Goal: Information Seeking & Learning: Understand process/instructions

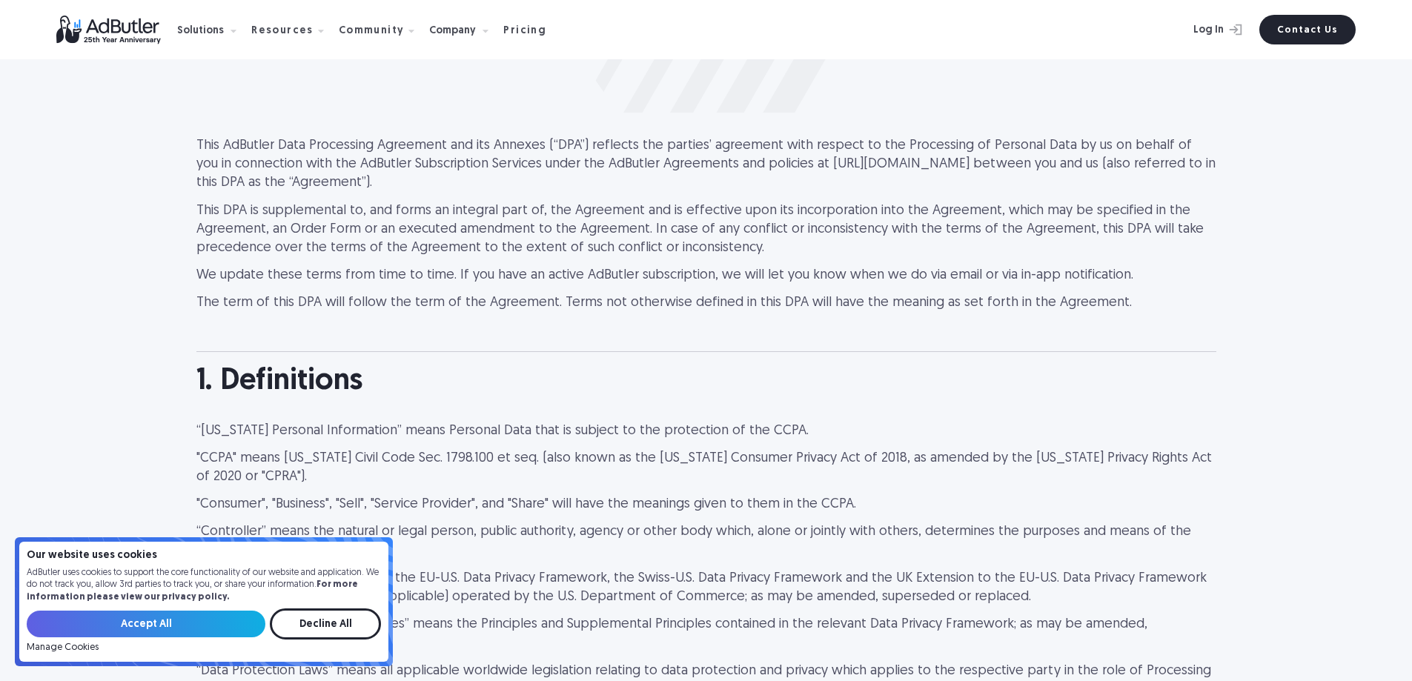
scroll to position [297, 0]
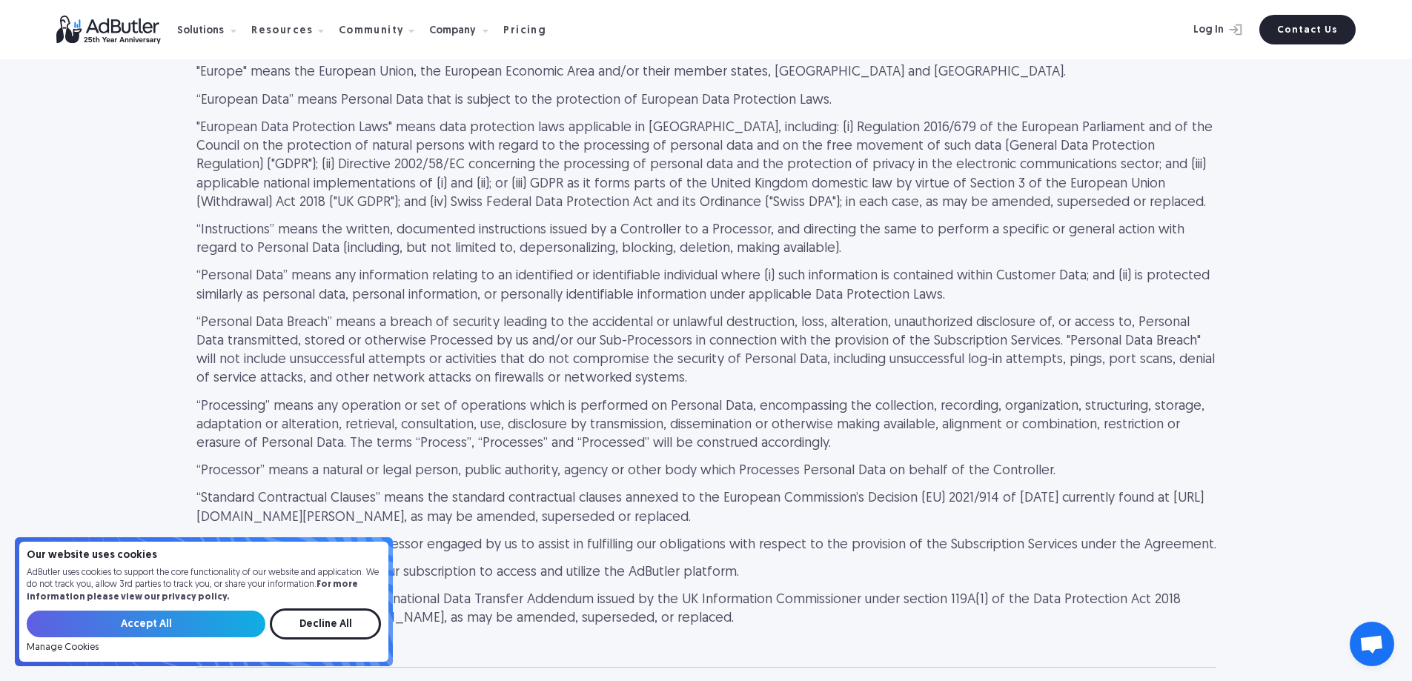
scroll to position [2674, 0]
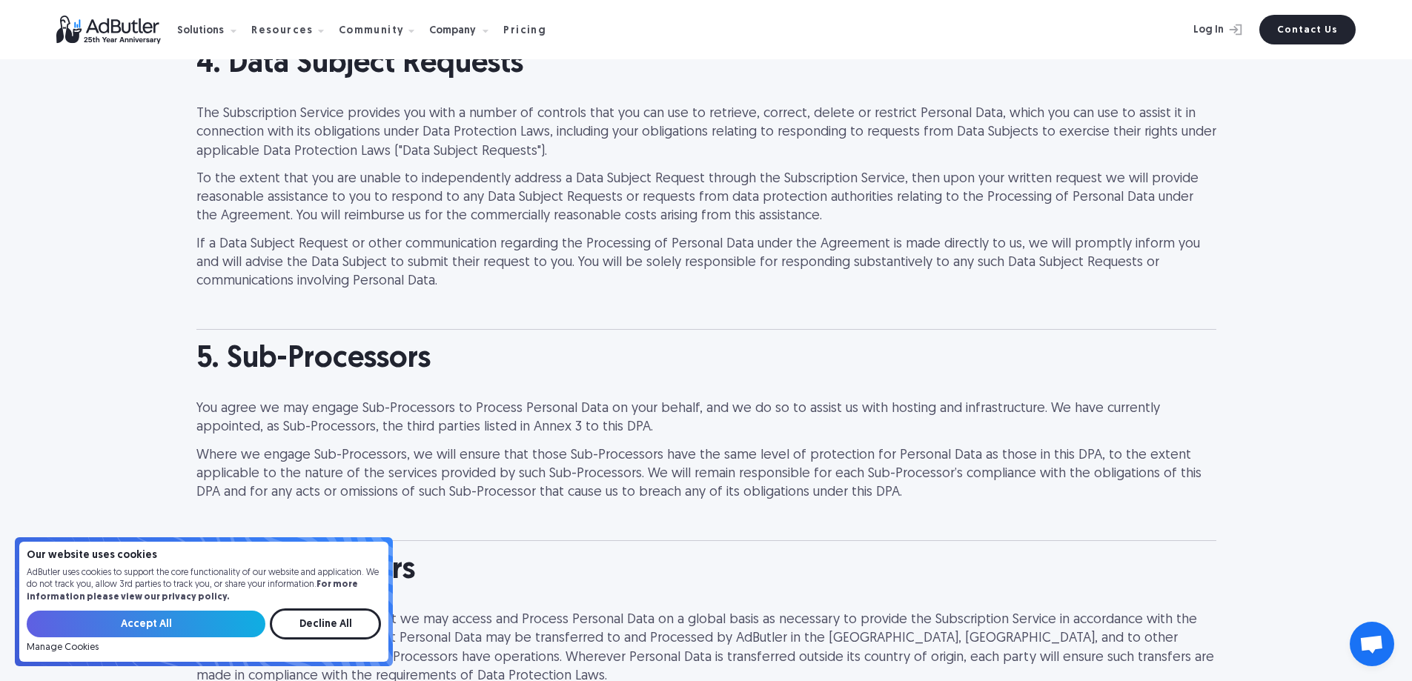
click at [222, 620] on input "Accept All" at bounding box center [146, 624] width 239 height 27
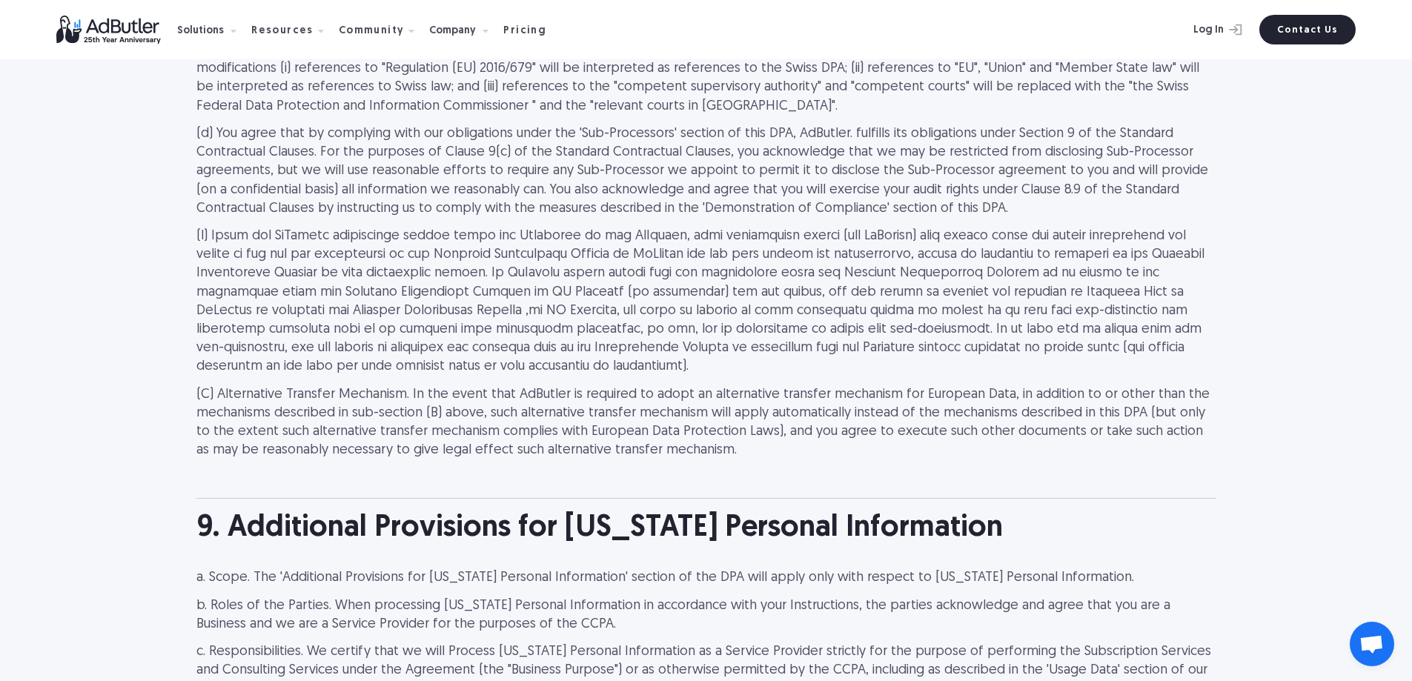
scroll to position [4248, 0]
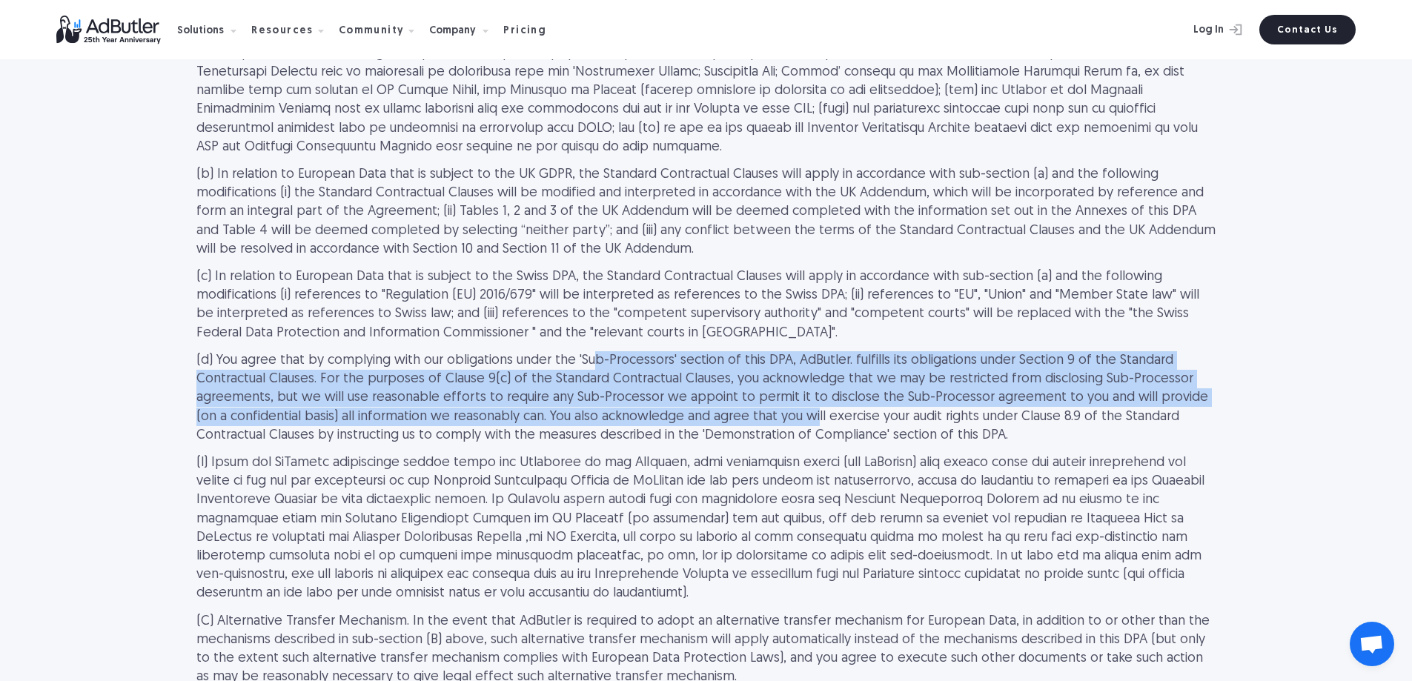
drag, startPoint x: 595, startPoint y: 312, endPoint x: 647, endPoint y: 362, distance: 72.3
click at [647, 360] on p "(d) You agree that by complying with our obligations under the 'Sub-Processors'…" at bounding box center [706, 397] width 1020 height 93
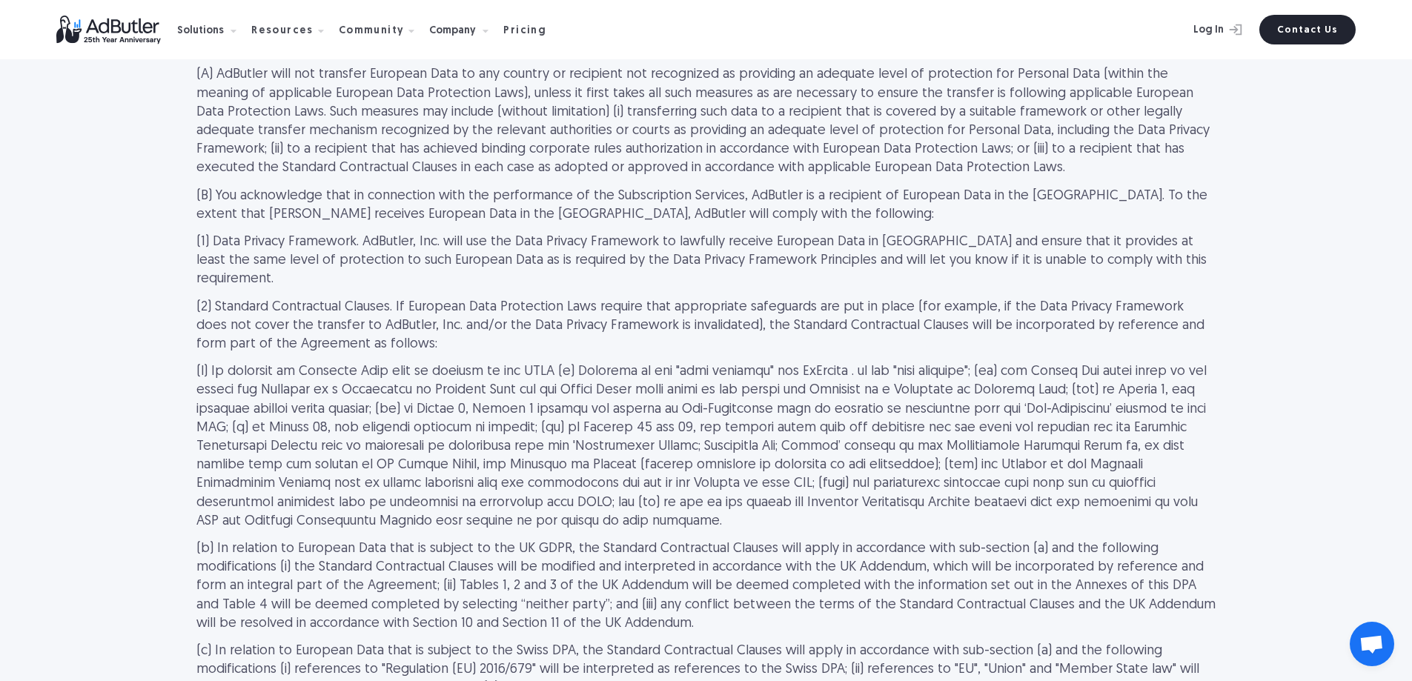
scroll to position [3878, 0]
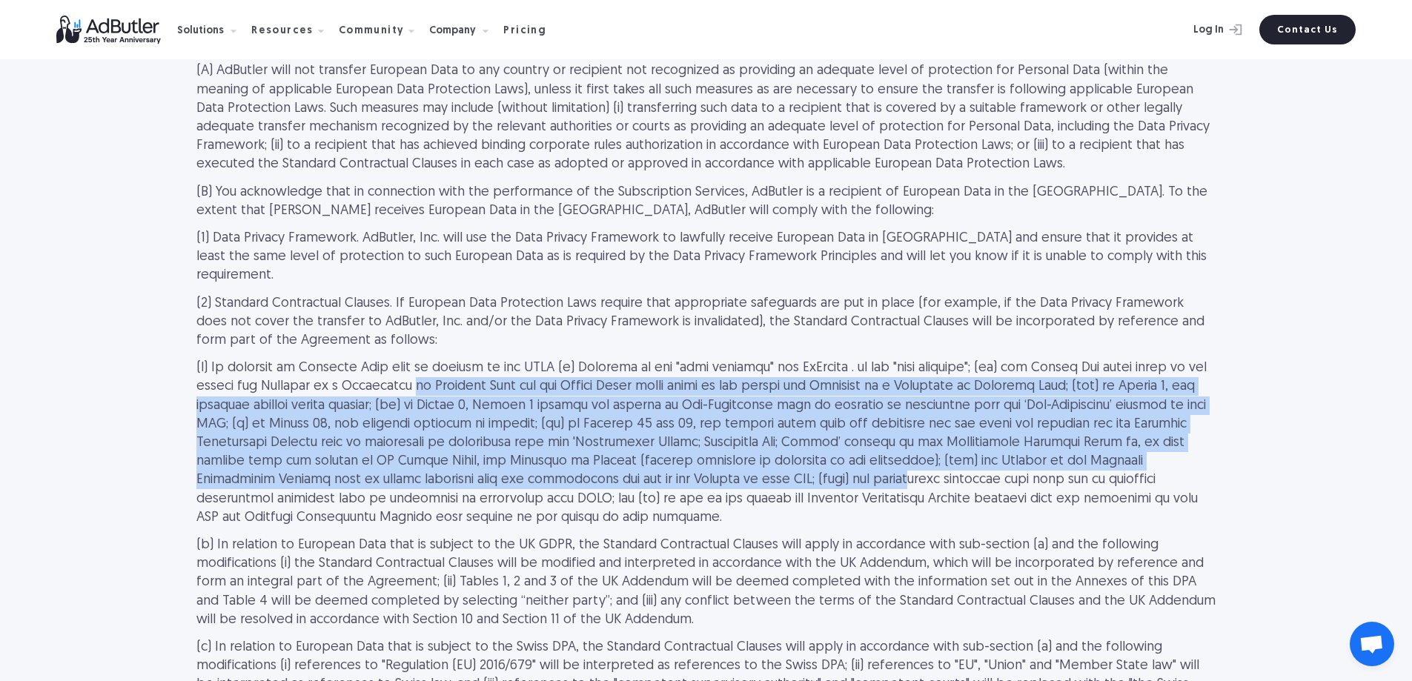
drag, startPoint x: 364, startPoint y: 348, endPoint x: 557, endPoint y: 450, distance: 218.5
click at [557, 451] on p at bounding box center [706, 443] width 1020 height 168
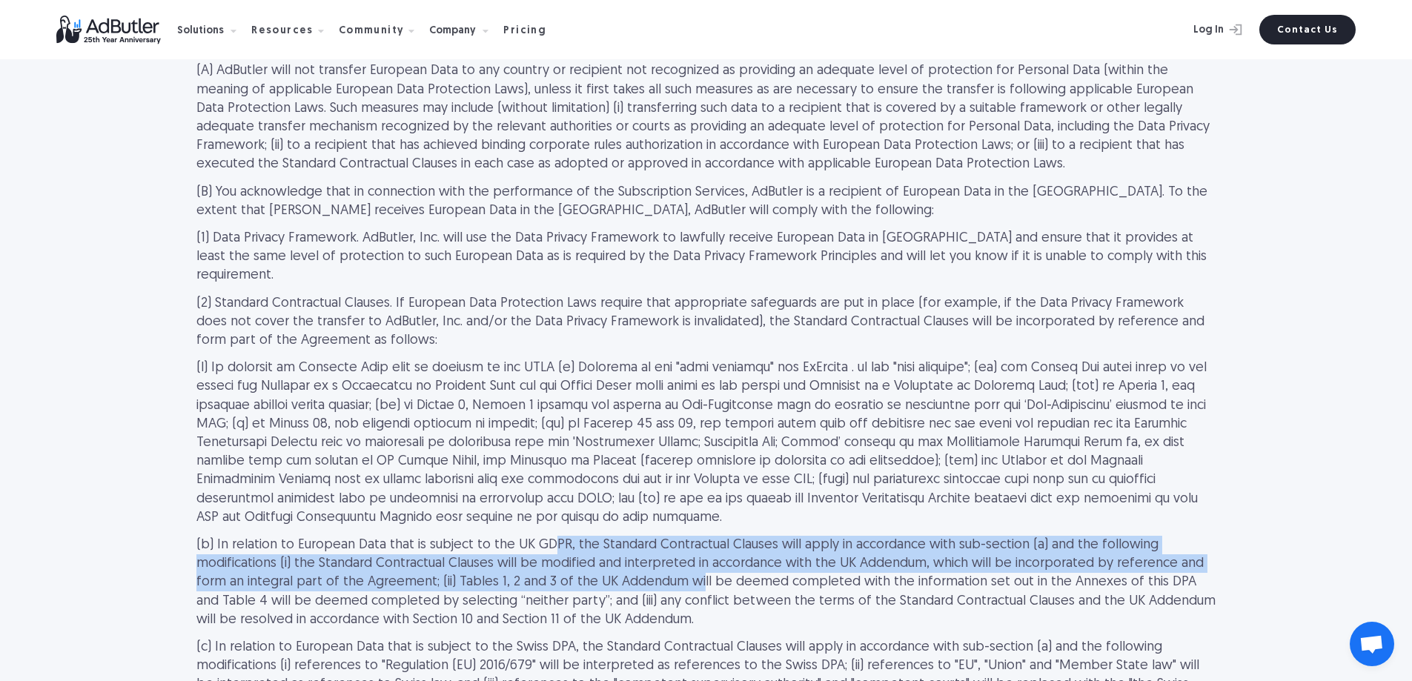
drag, startPoint x: 540, startPoint y: 489, endPoint x: 560, endPoint y: 525, distance: 40.8
click at [560, 536] on p "(b) In relation to European Data that is subject to the UK GDPR, the Standard C…" at bounding box center [706, 582] width 1020 height 93
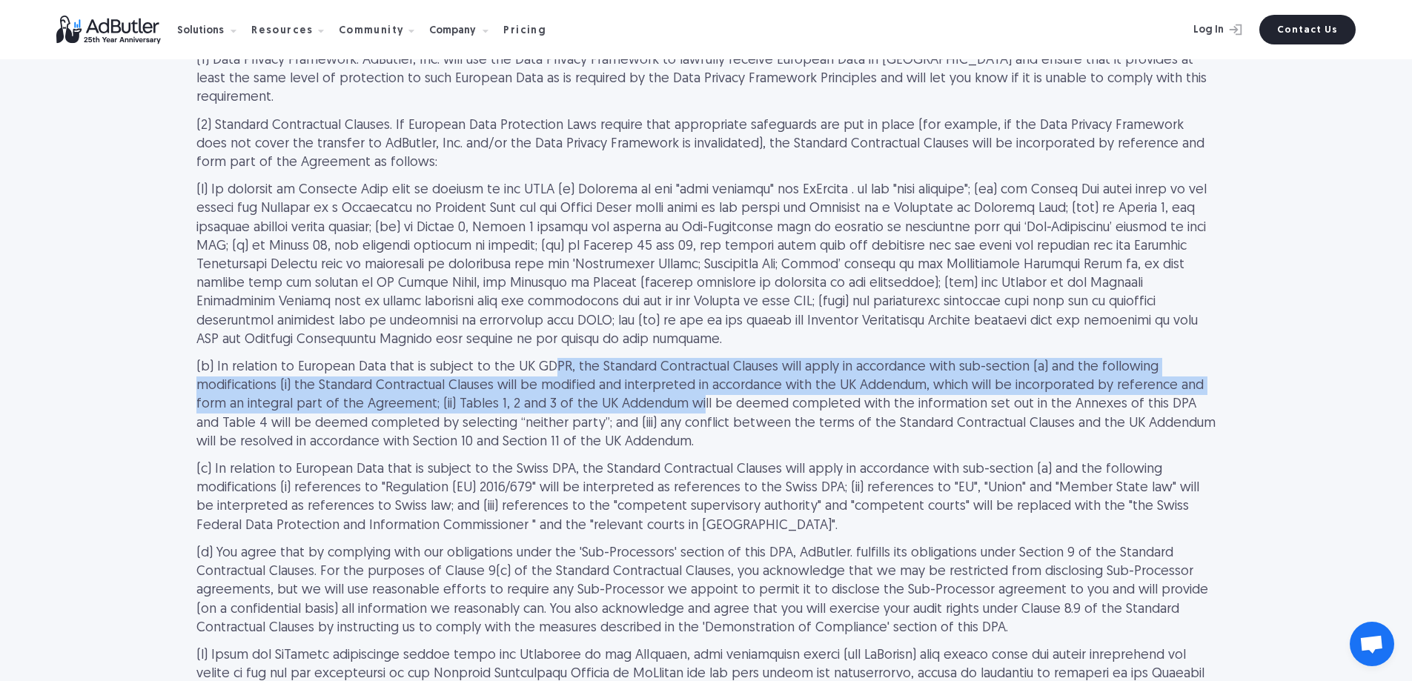
scroll to position [4100, 0]
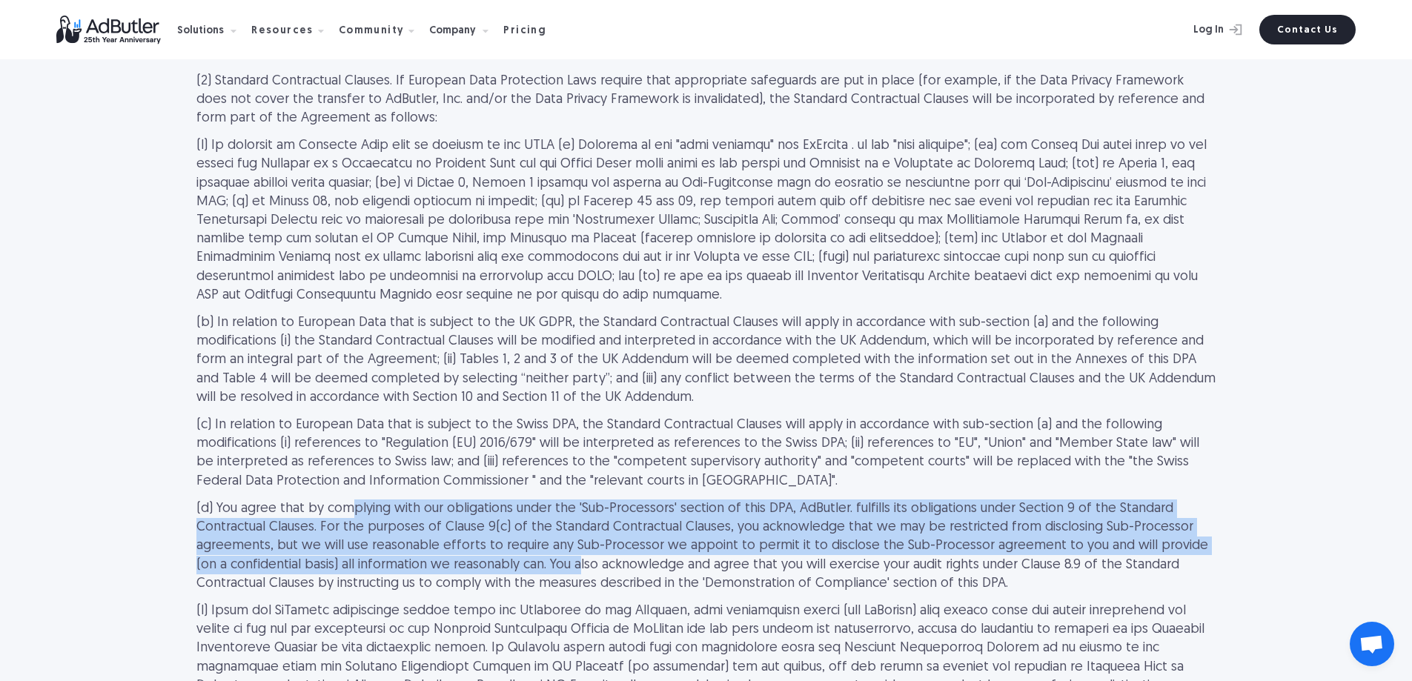
drag, startPoint x: 353, startPoint y: 458, endPoint x: 413, endPoint y: 517, distance: 83.9
click at [413, 517] on p "(d) You agree that by complying with our obligations under the 'Sub-Processors'…" at bounding box center [706, 546] width 1020 height 93
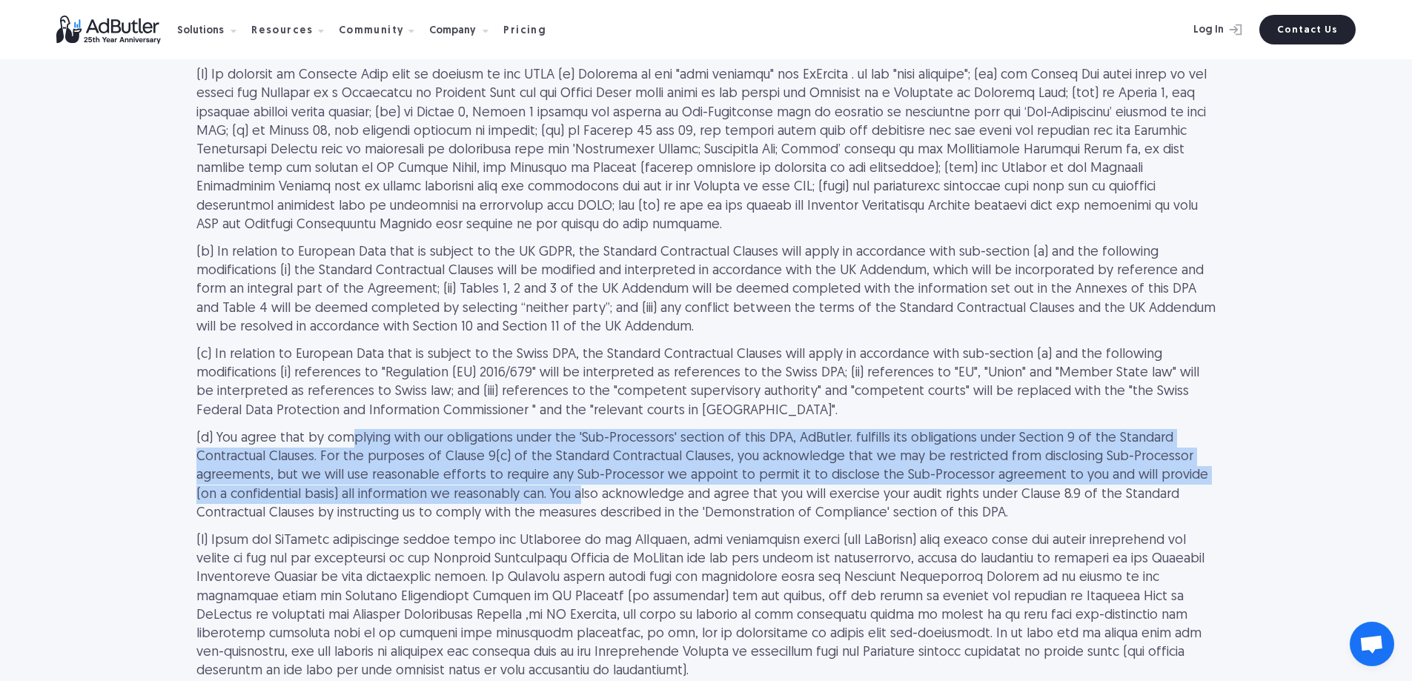
scroll to position [4322, 0]
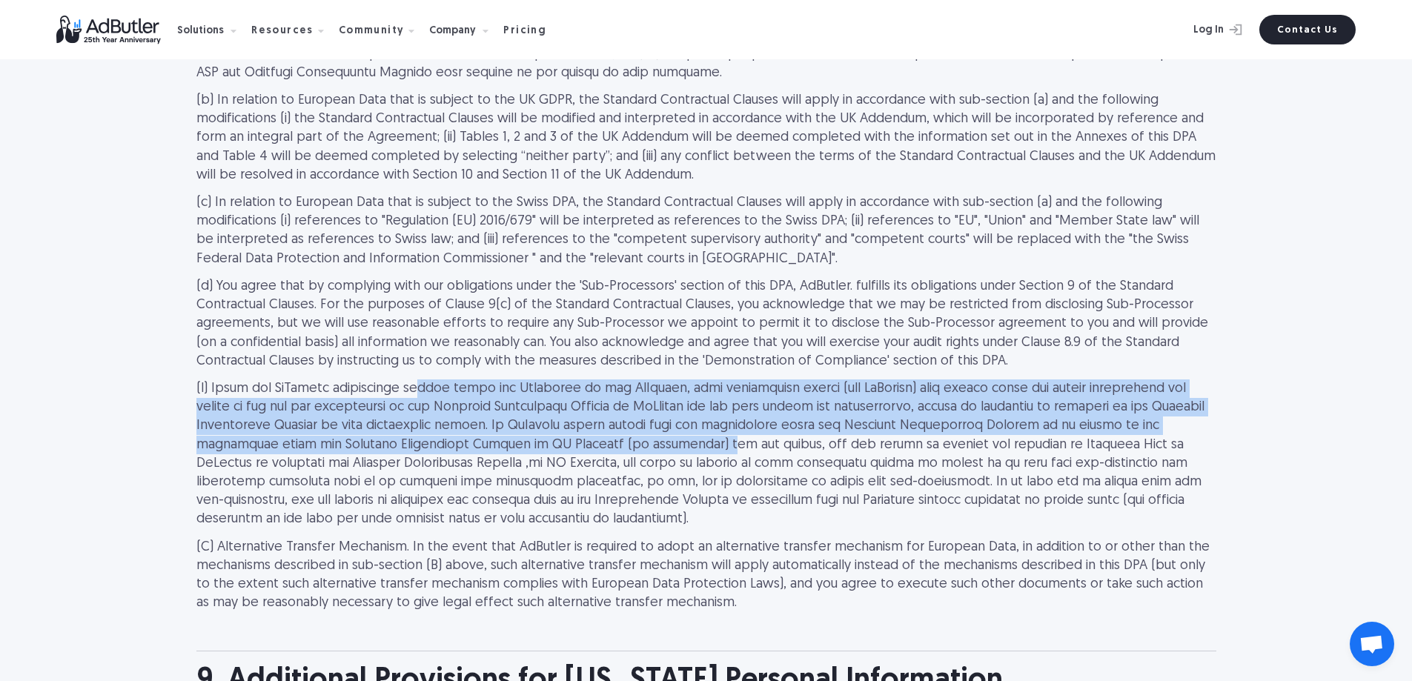
drag, startPoint x: 423, startPoint y: 340, endPoint x: 441, endPoint y: 386, distance: 49.6
click at [441, 386] on p at bounding box center [706, 455] width 1020 height 150
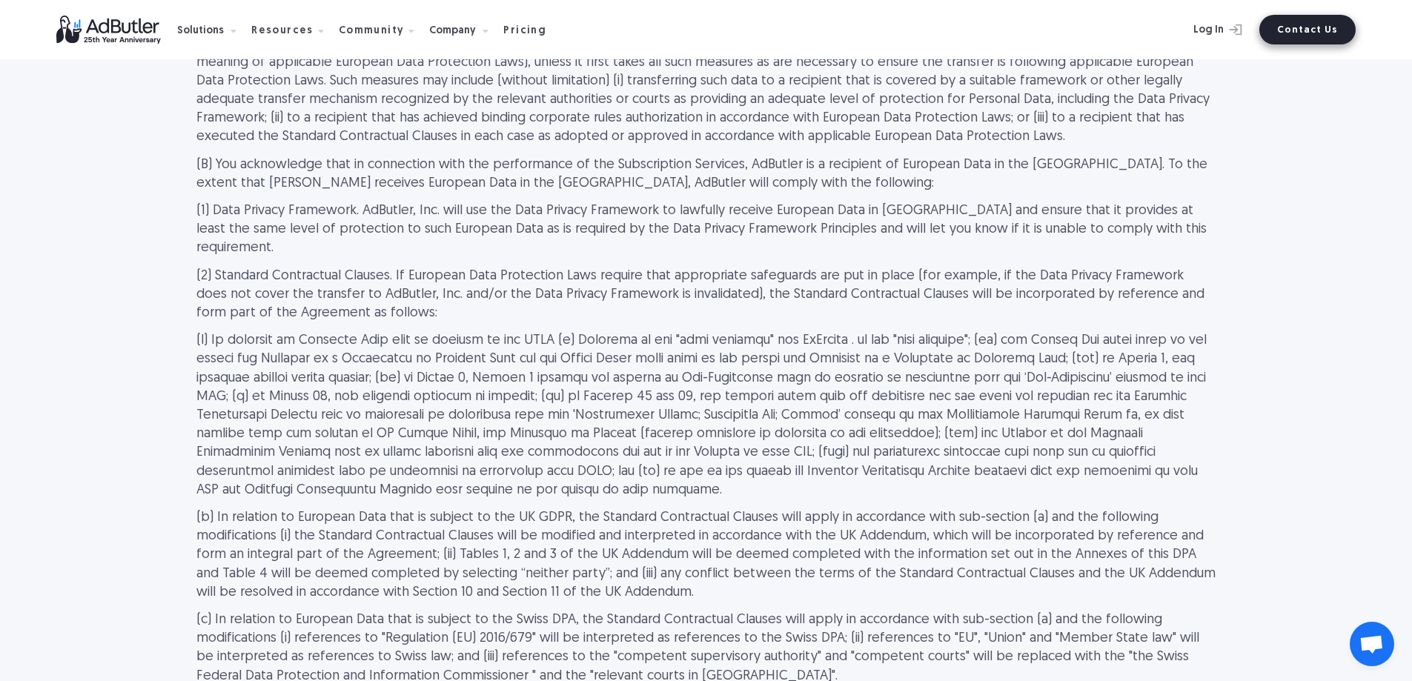
scroll to position [2198, 0]
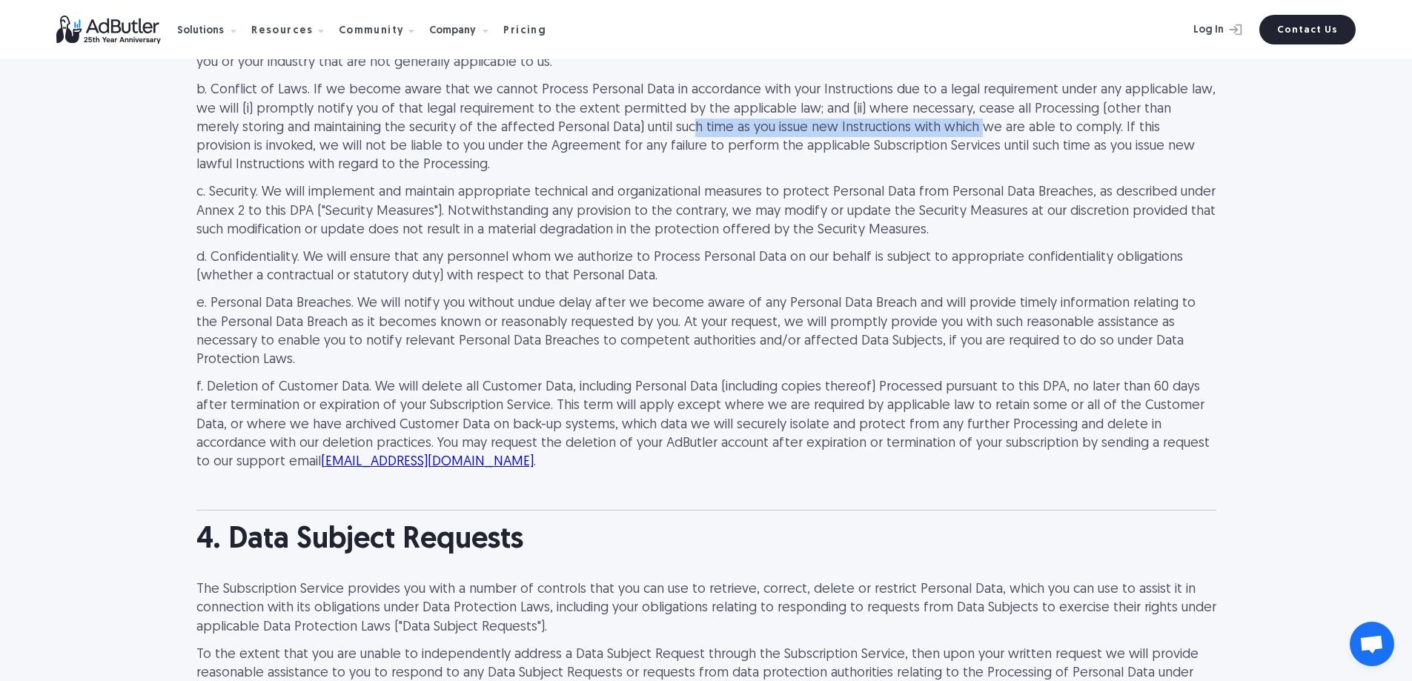
drag, startPoint x: 560, startPoint y: 130, endPoint x: 843, endPoint y: 133, distance: 282.4
click at [843, 133] on p "b. Conflict of Laws. If we become aware that we cannot Process Personal Data in…" at bounding box center [706, 127] width 1020 height 93
click at [716, 143] on p "b. Conflict of Laws. If we become aware that we cannot Process Personal Data in…" at bounding box center [706, 127] width 1020 height 93
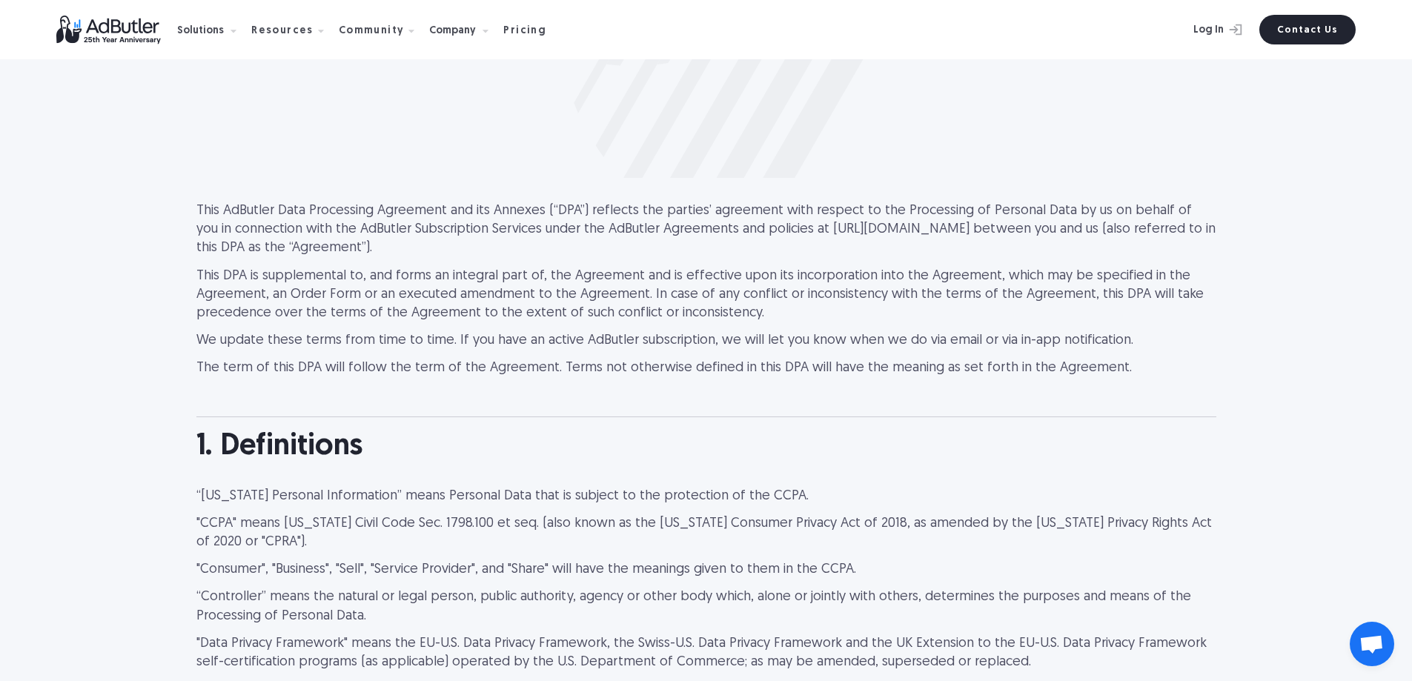
scroll to position [4870, 0]
